Goal: Transaction & Acquisition: Subscribe to service/newsletter

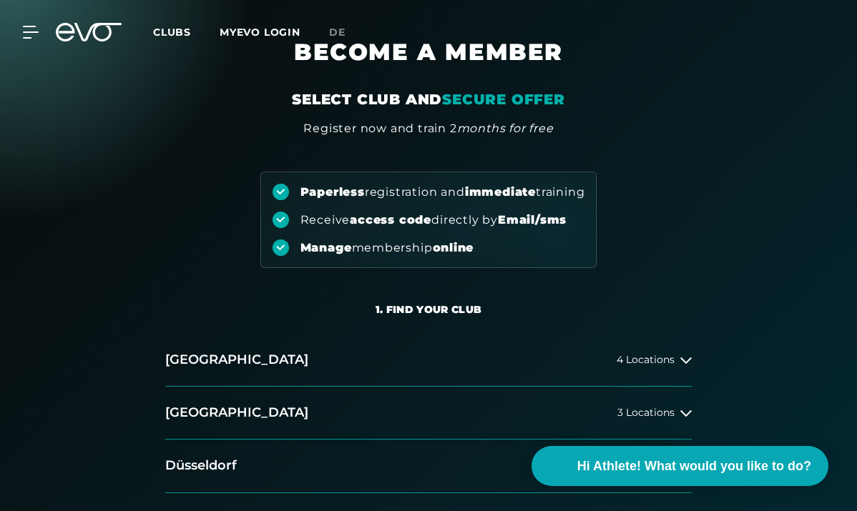
scroll to position [34, 0]
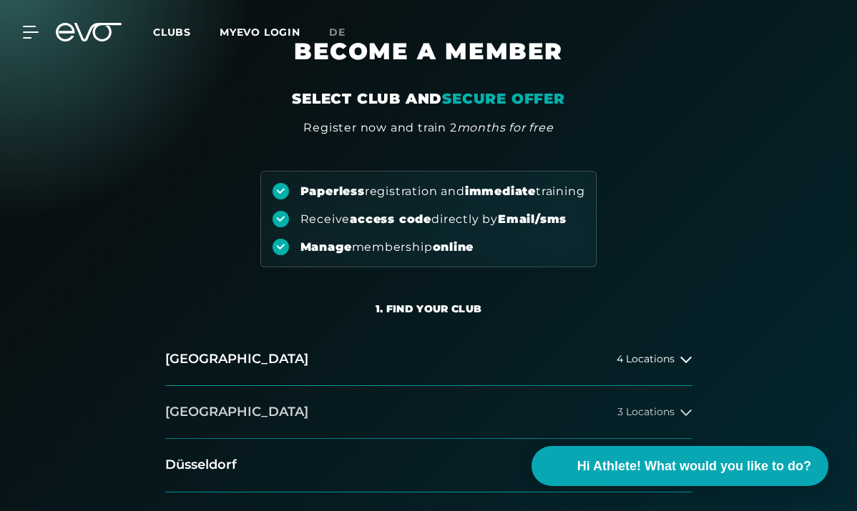
click at [686, 411] on icon at bounding box center [685, 412] width 11 height 11
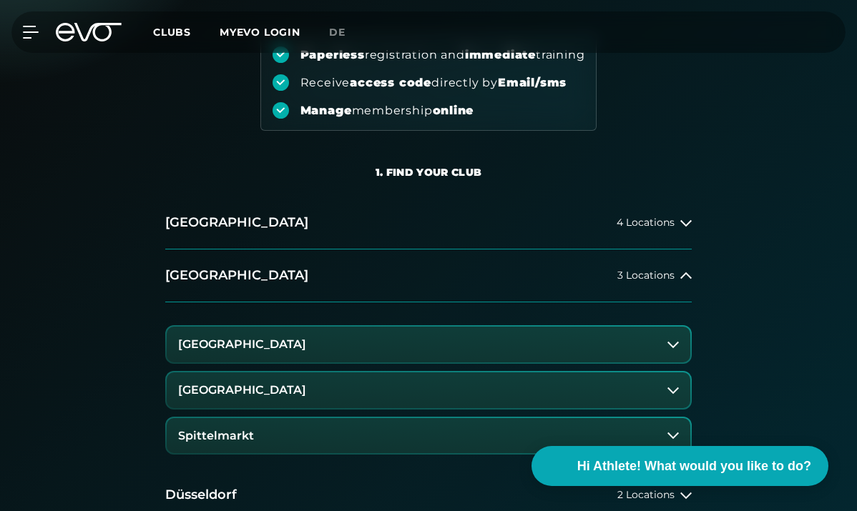
scroll to position [261, 0]
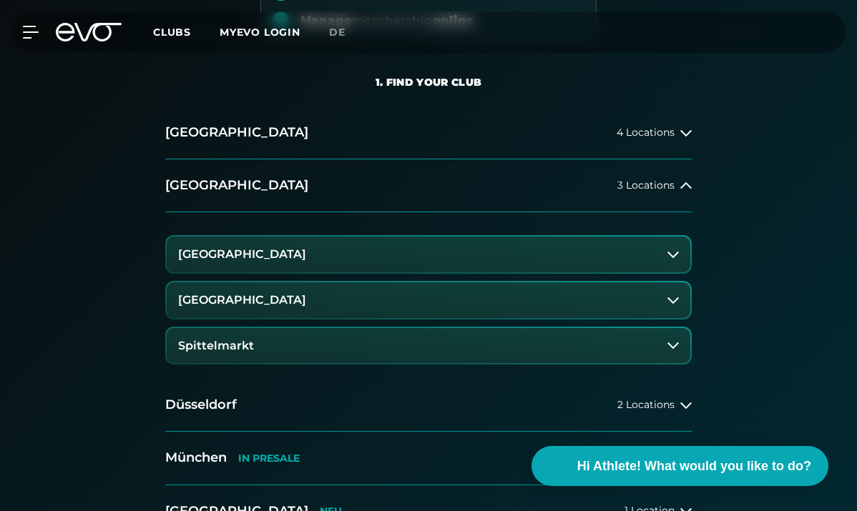
click at [295, 256] on h3 "[GEOGRAPHIC_DATA]" at bounding box center [242, 254] width 128 height 13
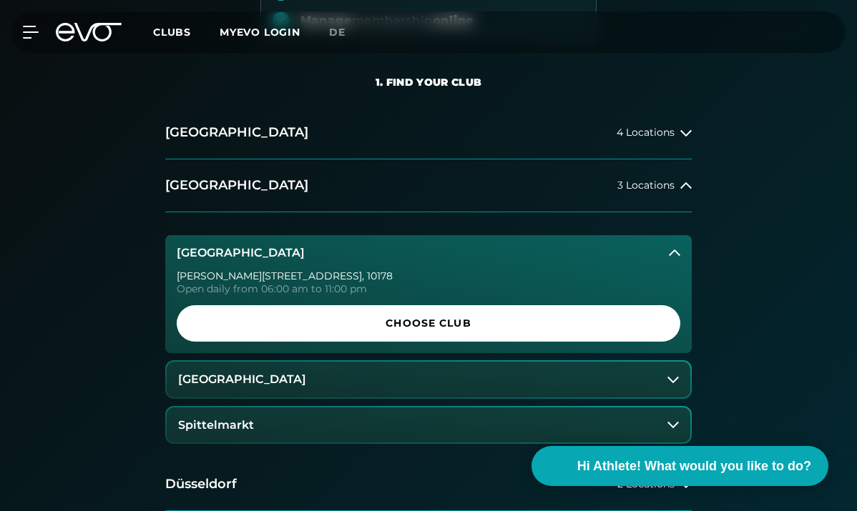
click at [295, 256] on h3 "[GEOGRAPHIC_DATA]" at bounding box center [241, 253] width 128 height 13
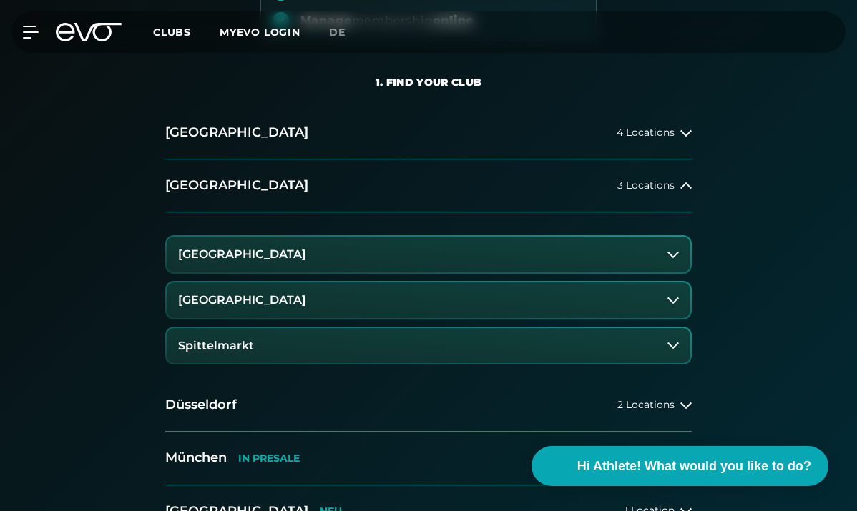
click at [295, 256] on h3 "[GEOGRAPHIC_DATA]" at bounding box center [242, 254] width 128 height 13
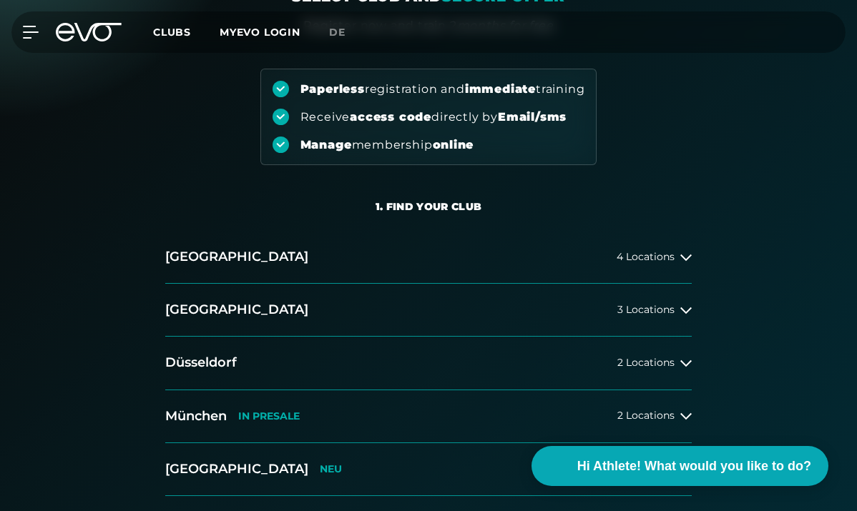
scroll to position [139, 0]
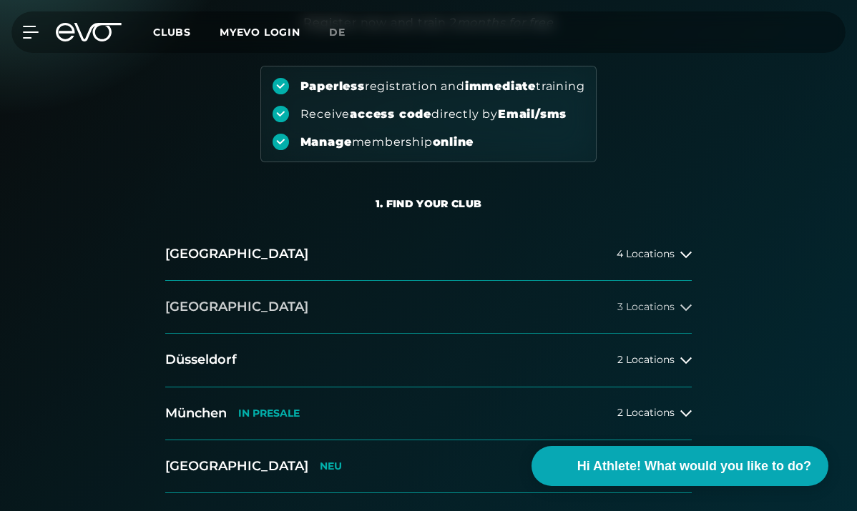
click at [674, 296] on button "[GEOGRAPHIC_DATA] 3 Locations" at bounding box center [428, 307] width 526 height 53
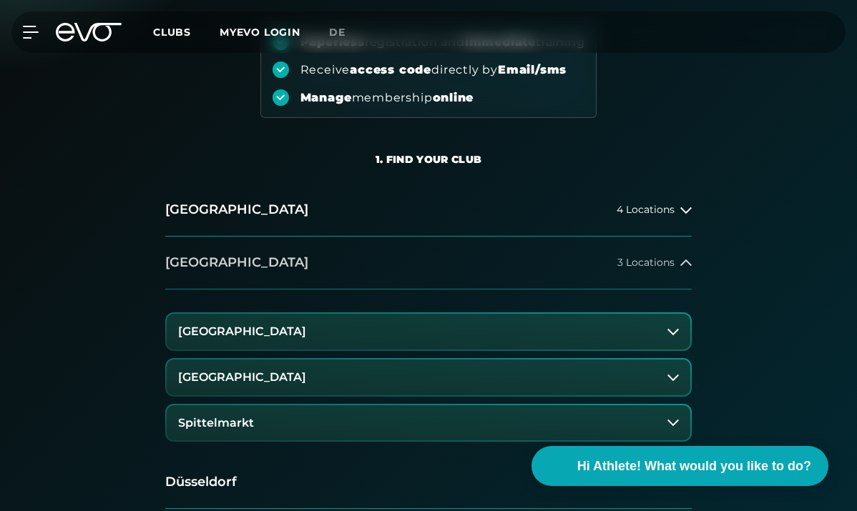
scroll to position [197, 0]
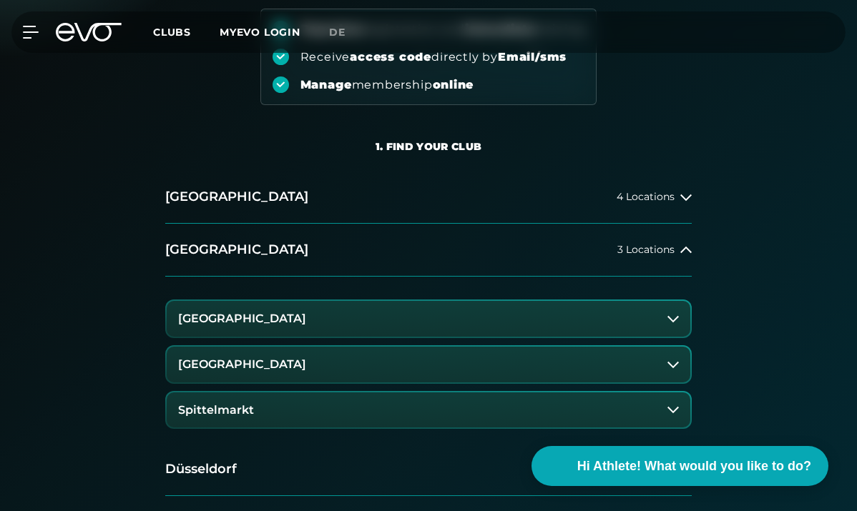
click at [404, 315] on button "[GEOGRAPHIC_DATA]" at bounding box center [428, 319] width 523 height 36
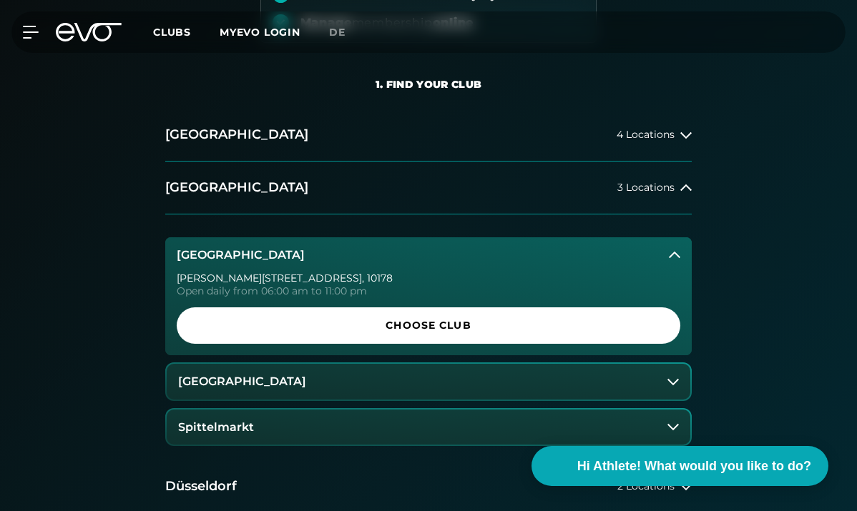
scroll to position [305, 0]
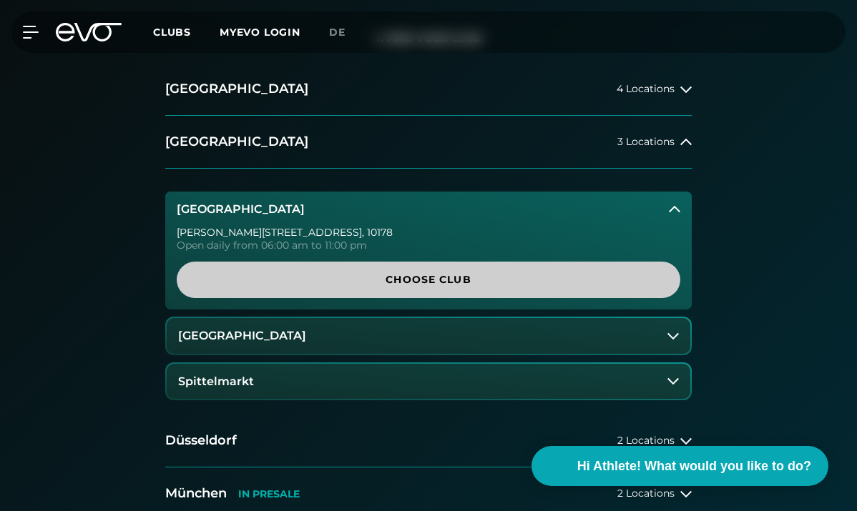
click at [422, 281] on span "Choose Club" at bounding box center [428, 279] width 469 height 15
